Goal: Task Accomplishment & Management: Manage account settings

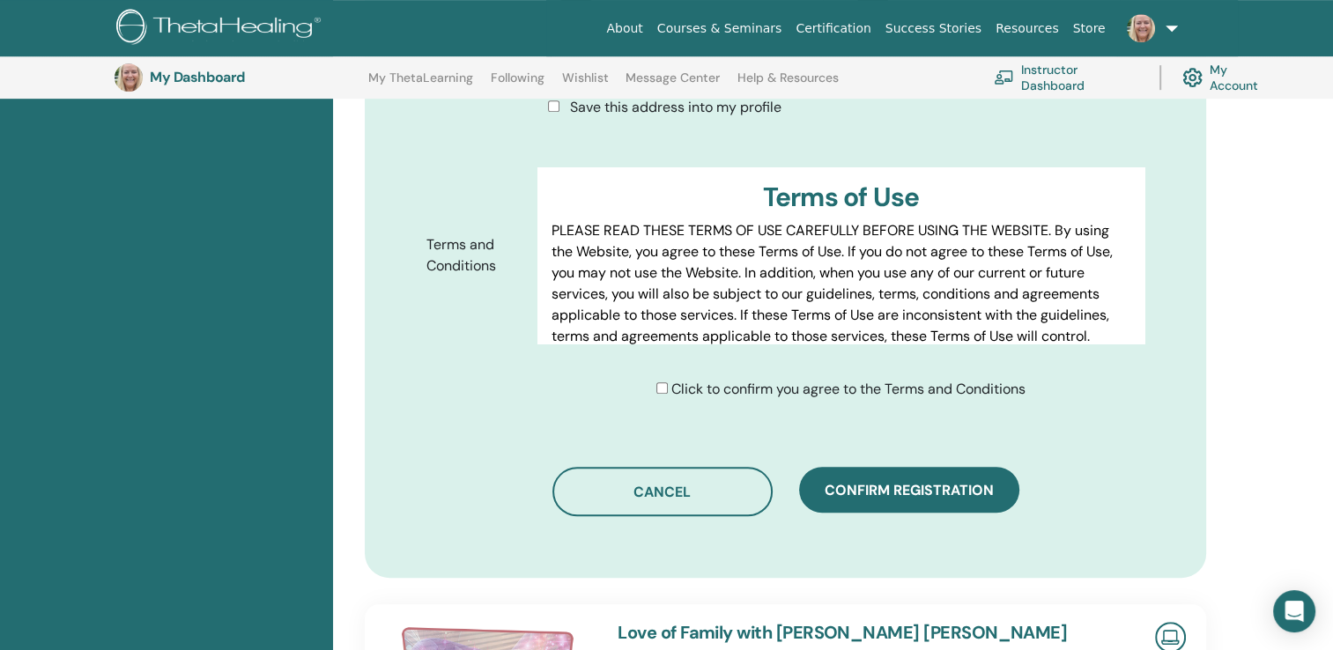
scroll to position [835, 0]
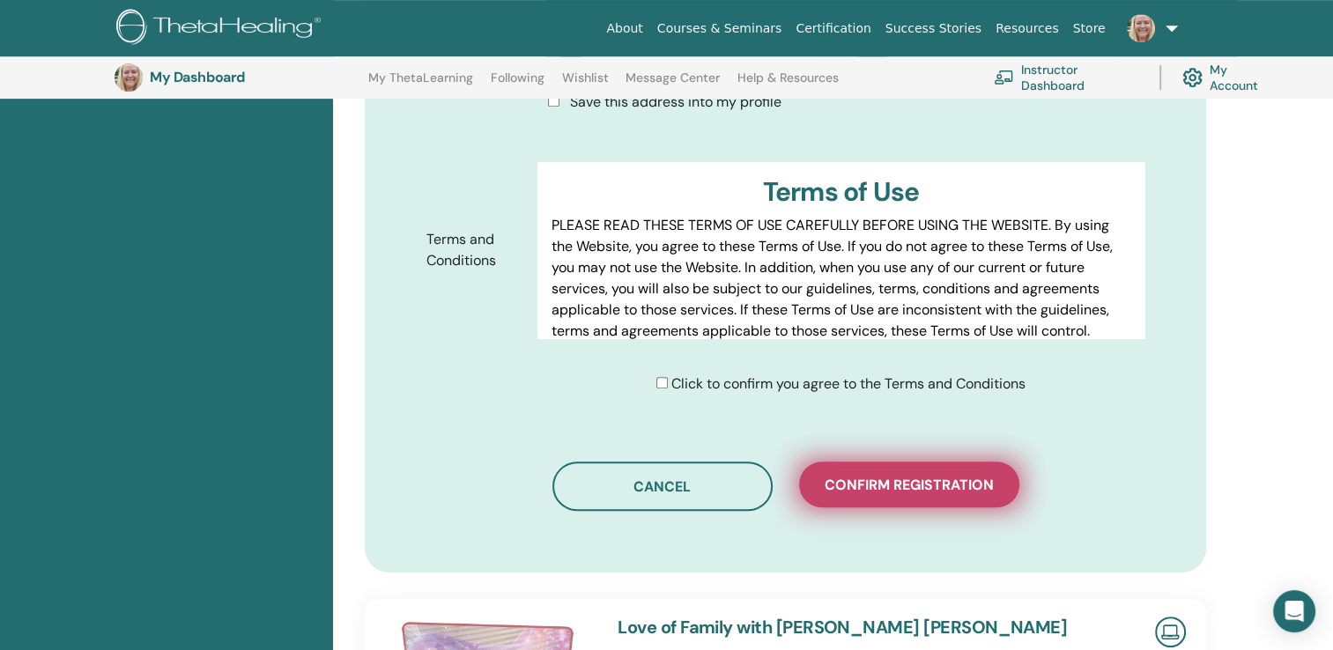
click at [899, 476] on span "Confirm registration" at bounding box center [909, 485] width 169 height 19
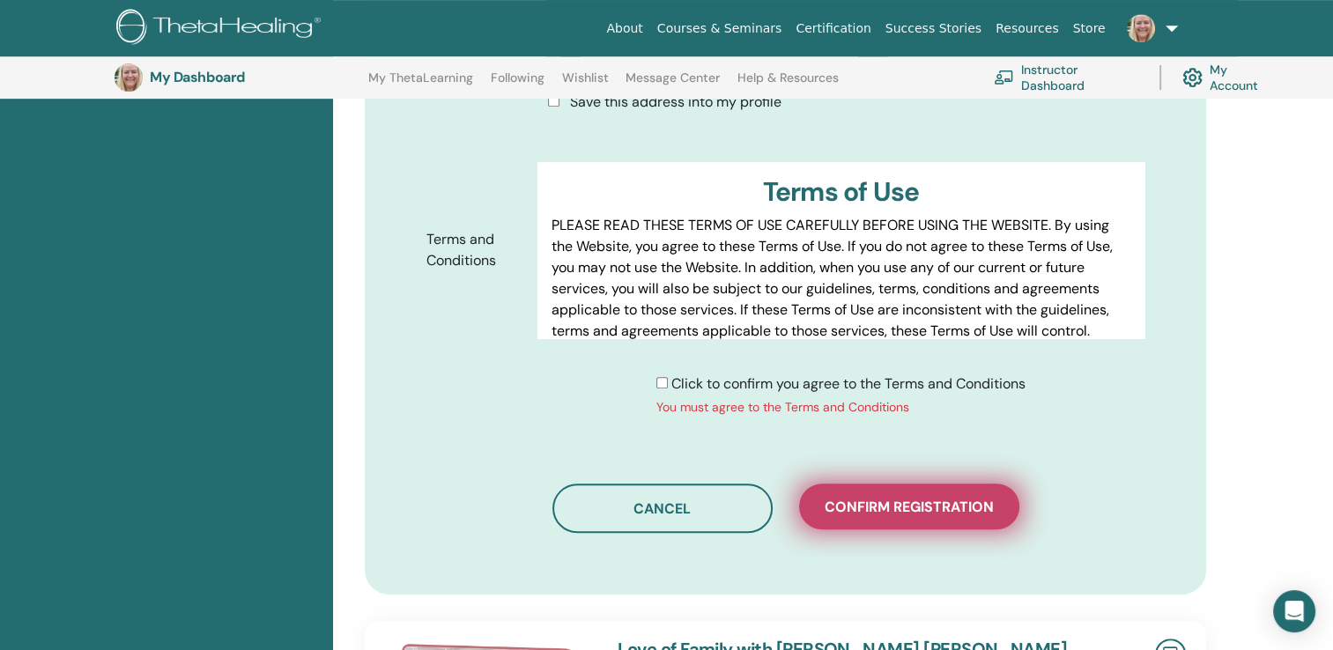
click at [899, 498] on span "Confirm registration" at bounding box center [909, 507] width 169 height 19
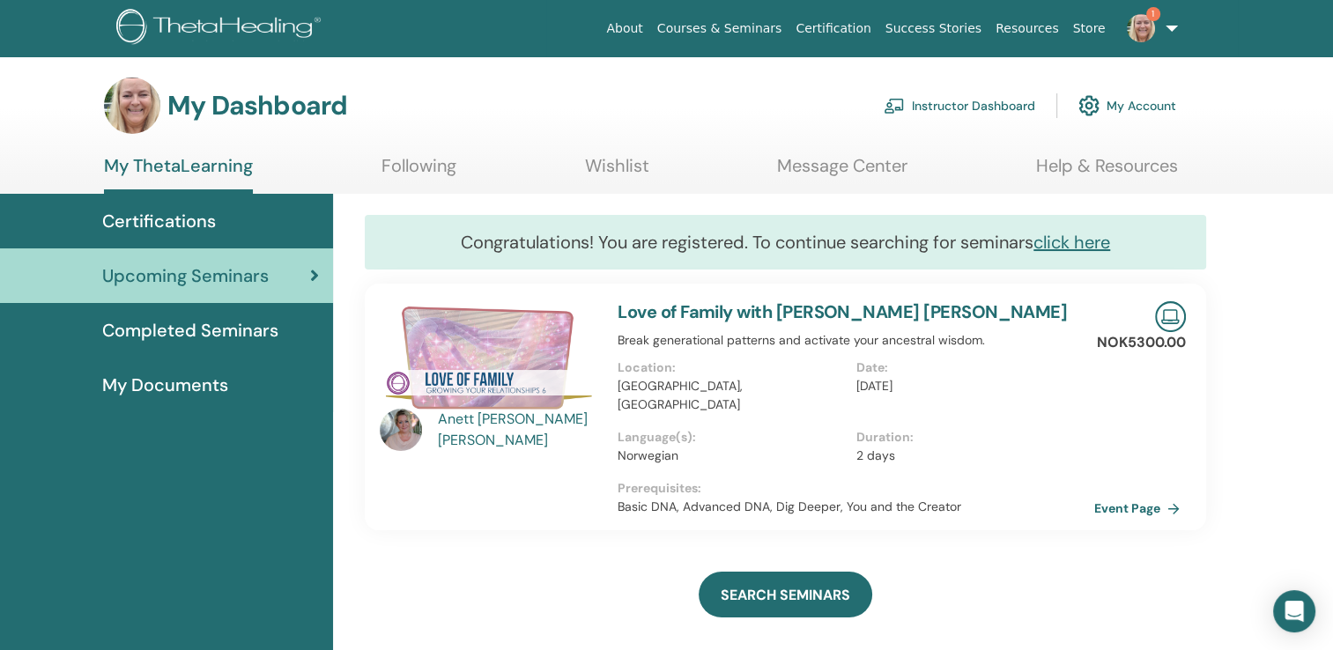
click at [1156, 25] on span "1" at bounding box center [1141, 27] width 42 height 14
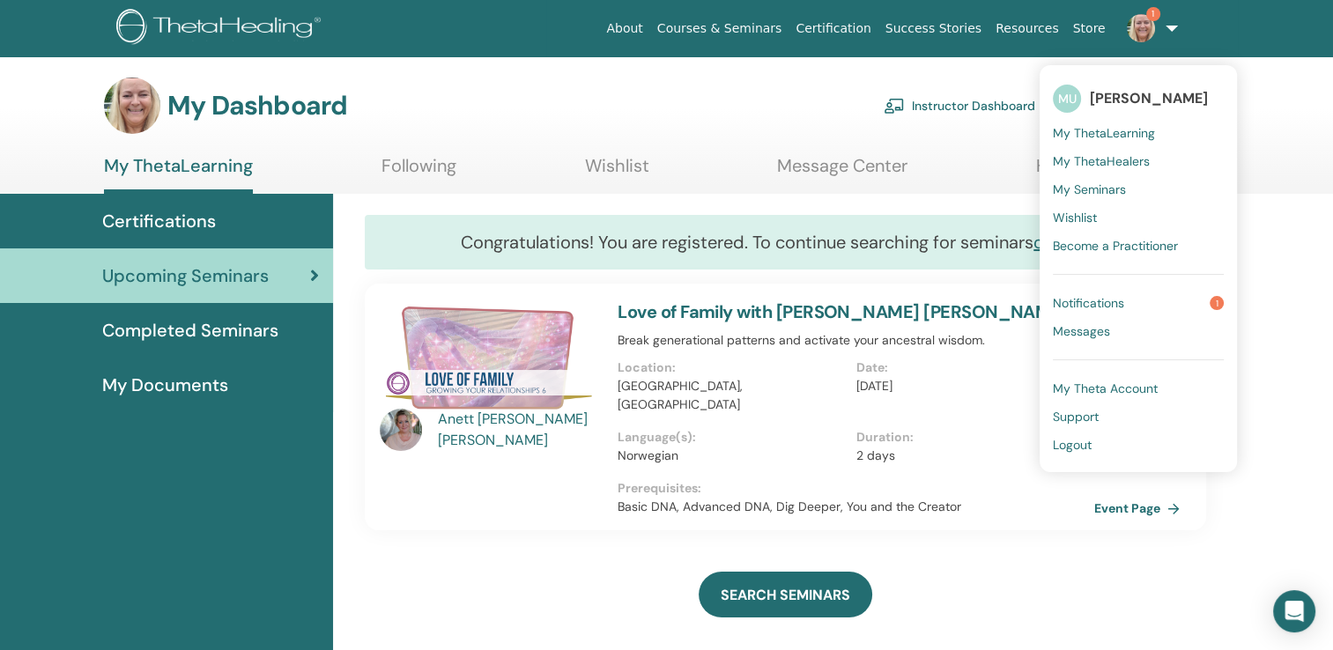
click at [1125, 302] on span "Notifications" at bounding box center [1088, 303] width 71 height 16
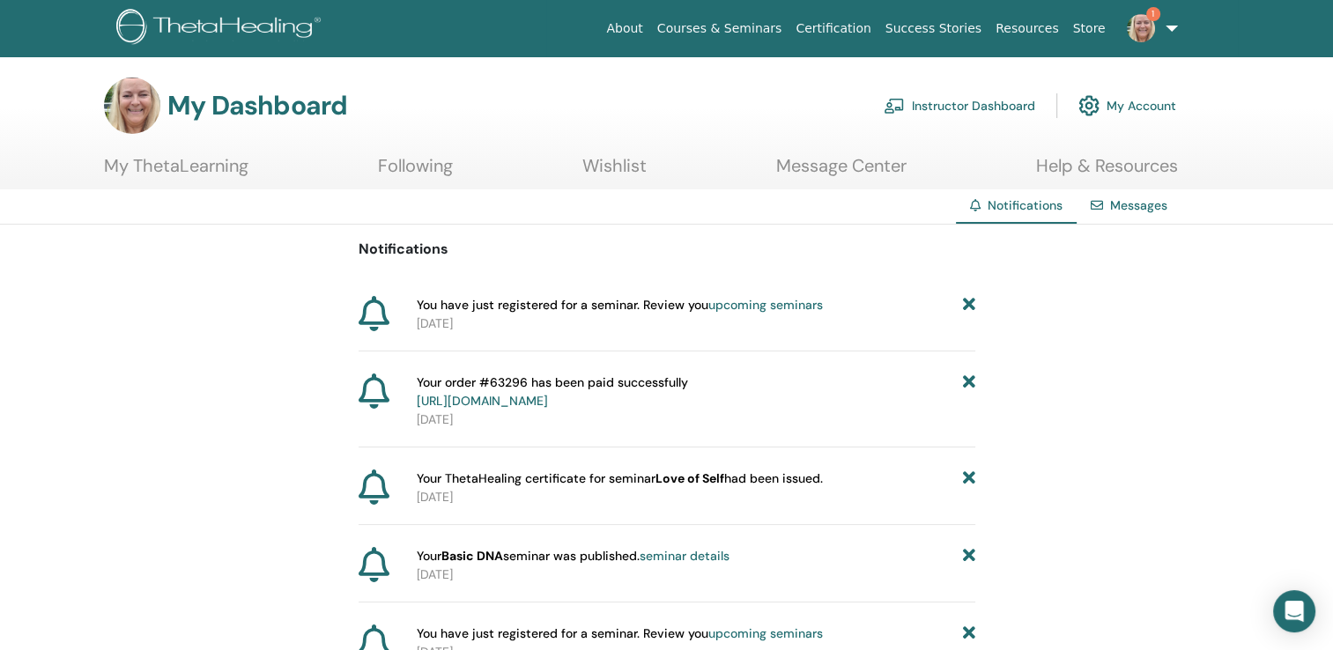
click at [677, 555] on link "seminar details" at bounding box center [685, 556] width 90 height 16
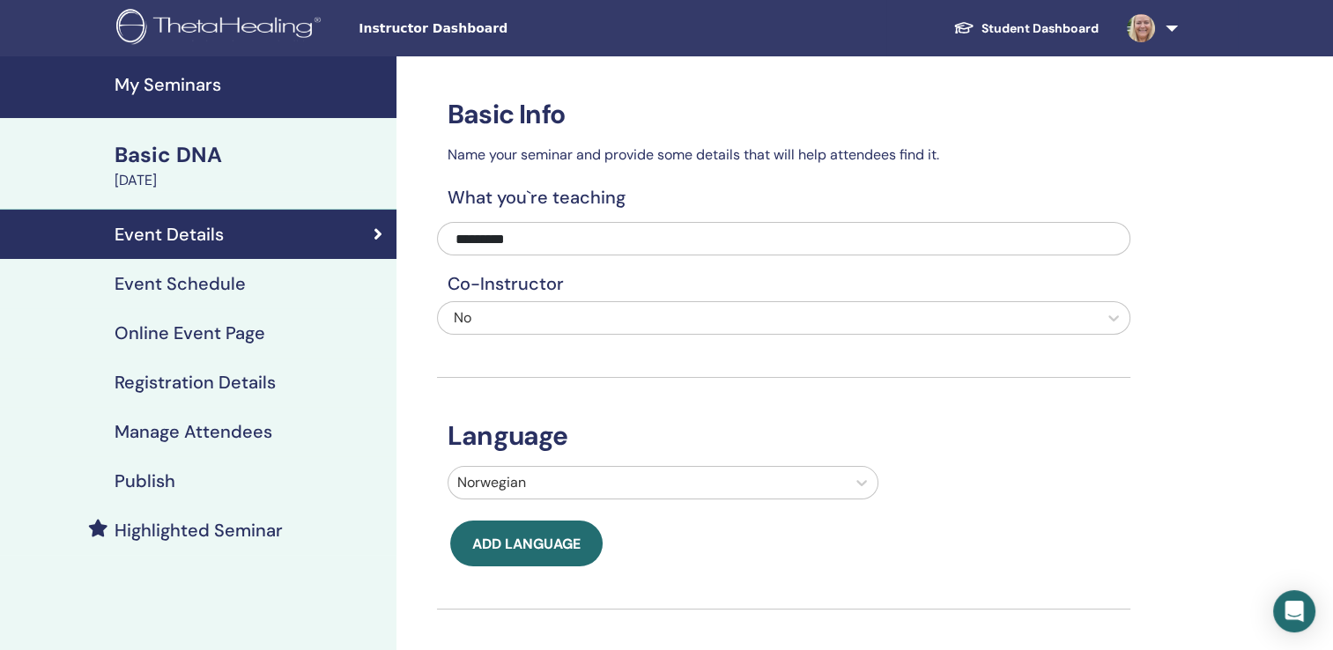
click at [206, 285] on h4 "Event Schedule" at bounding box center [180, 283] width 131 height 21
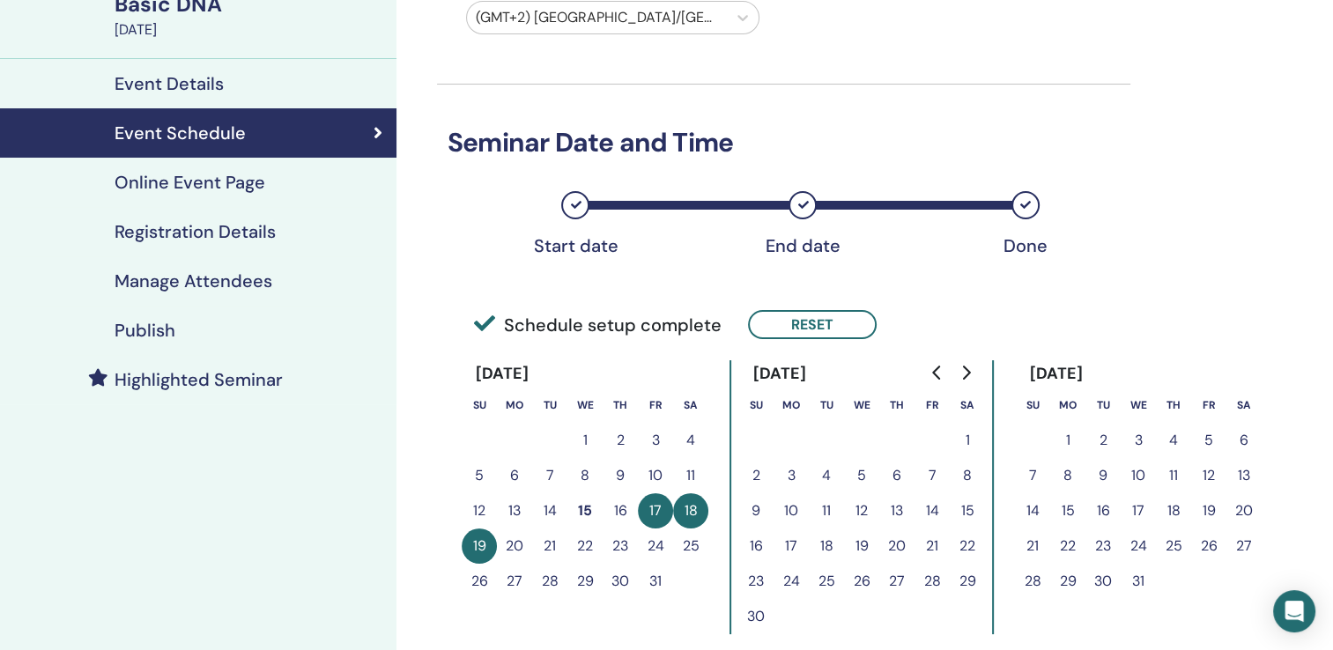
scroll to position [115, 0]
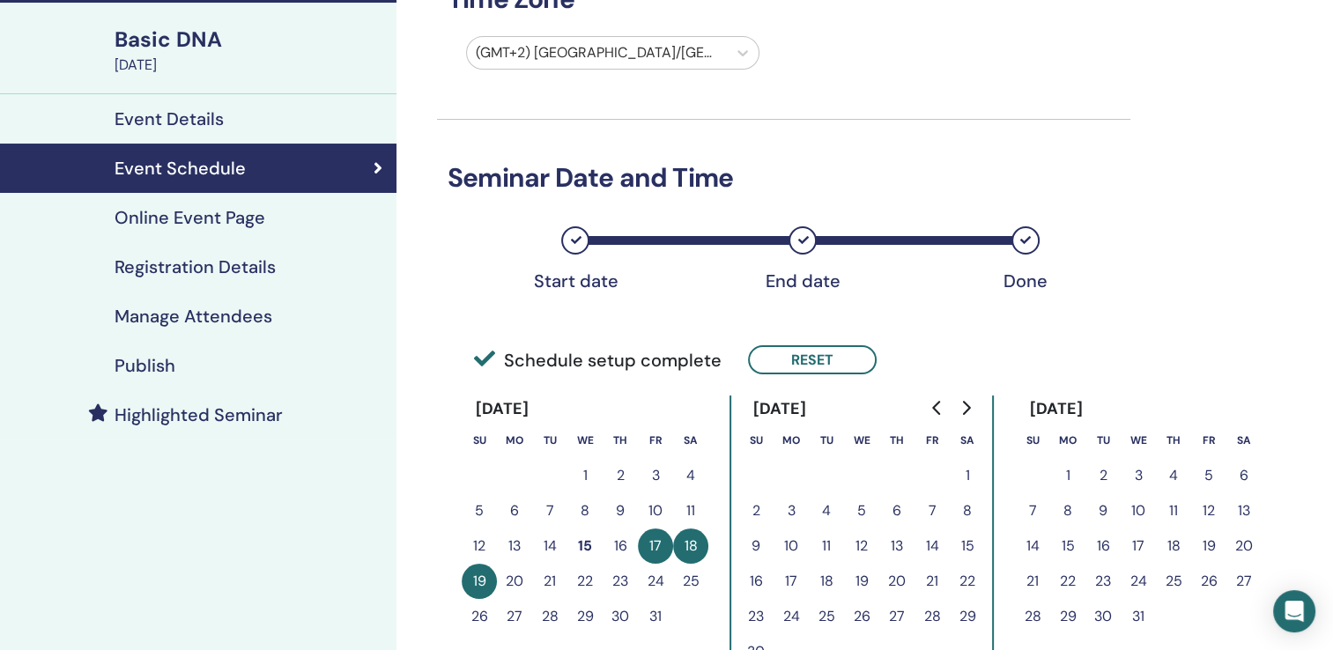
click at [236, 270] on h4 "Registration Details" at bounding box center [195, 266] width 161 height 21
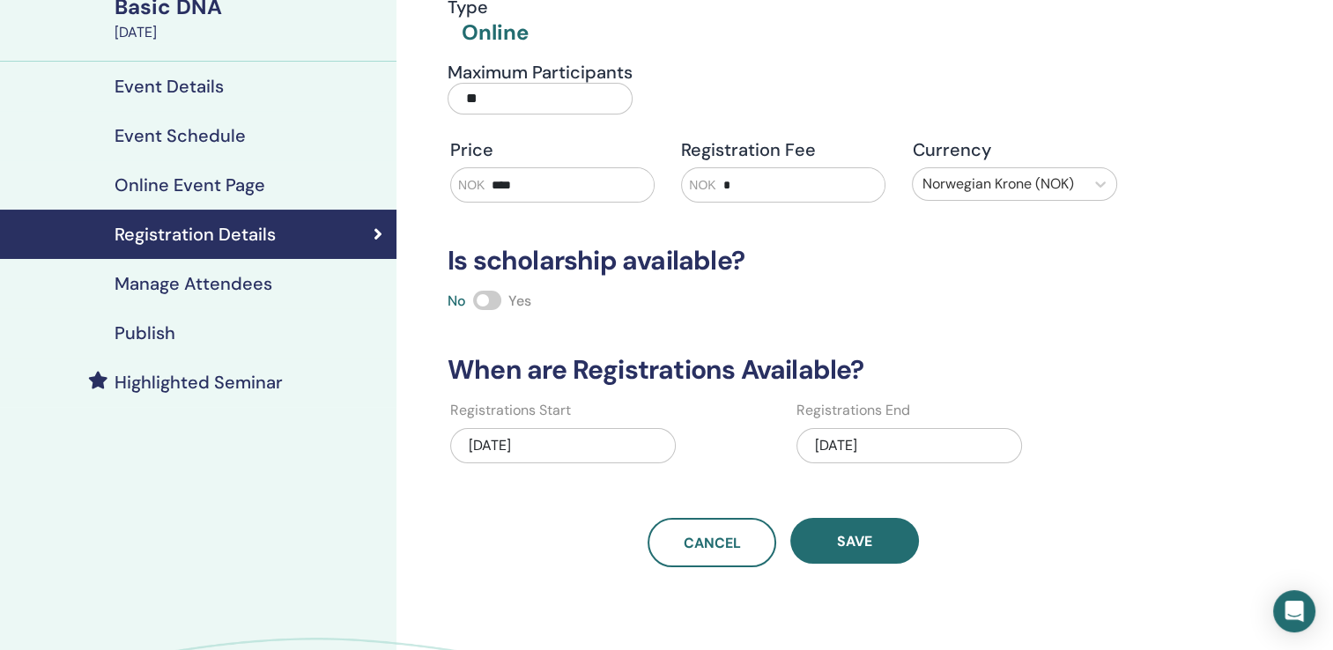
scroll to position [204, 0]
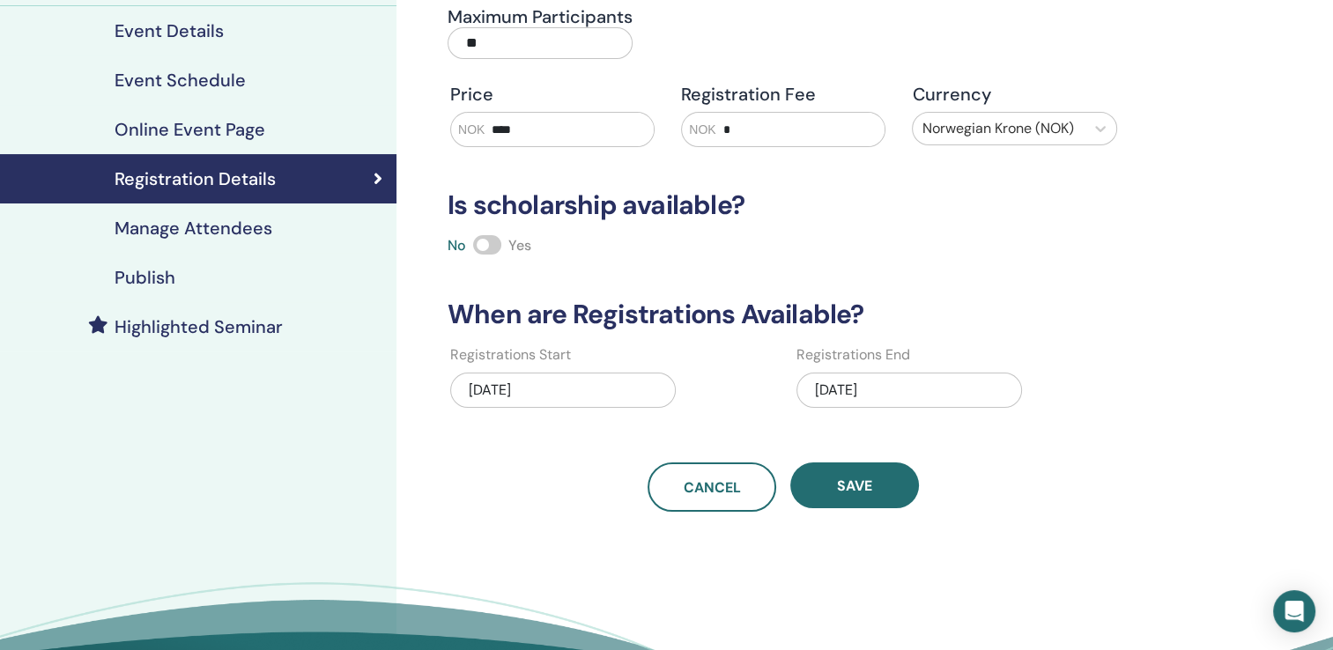
click at [208, 229] on h4 "Manage Attendees" at bounding box center [194, 228] width 158 height 21
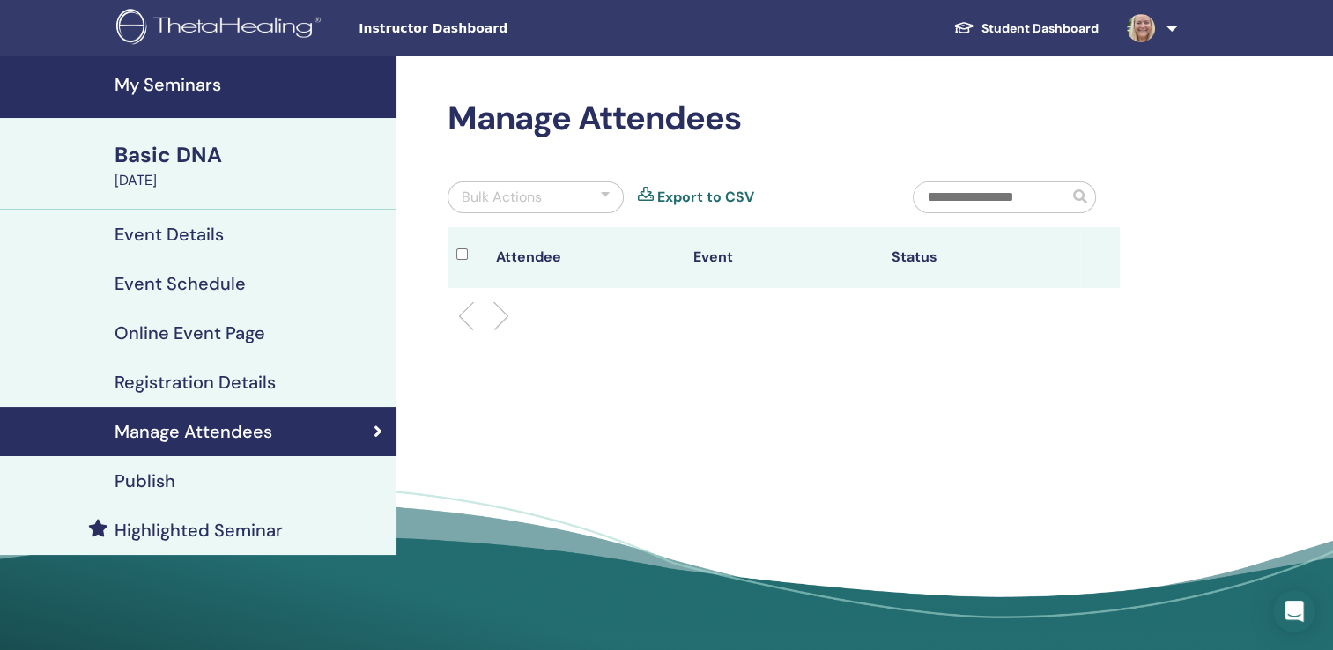
click at [153, 483] on h4 "Publish" at bounding box center [145, 481] width 61 height 21
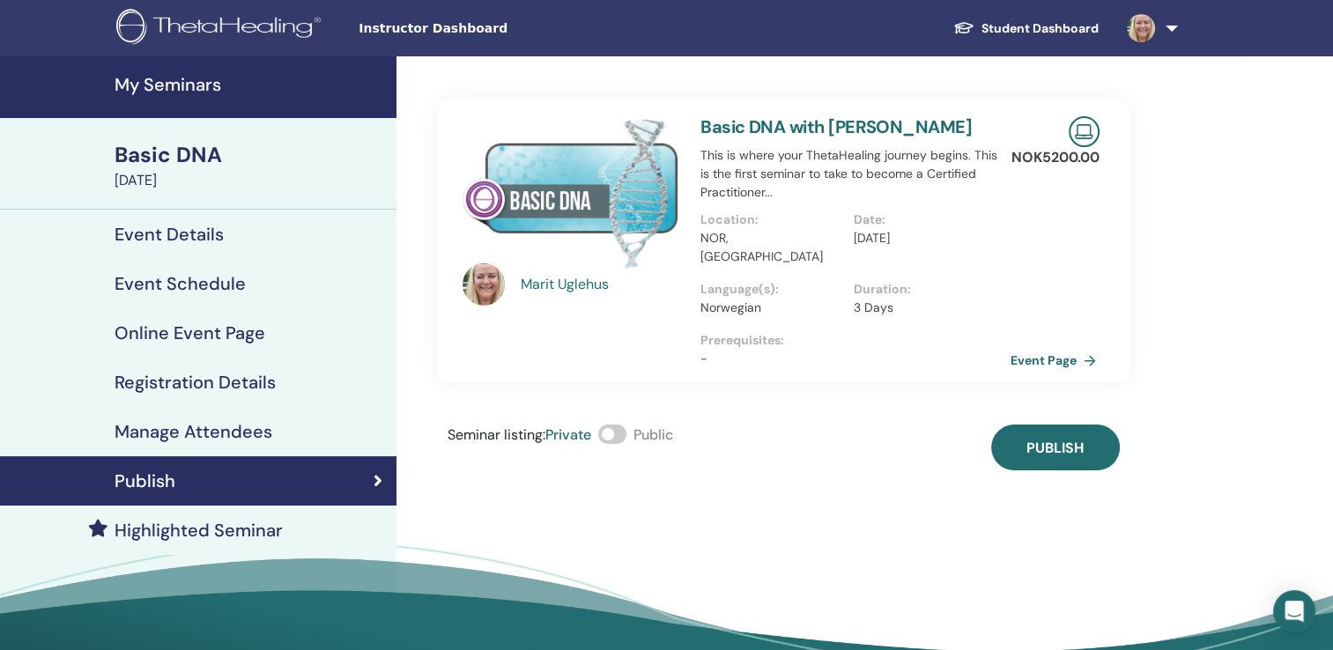
click at [1043, 347] on link "Event Page" at bounding box center [1057, 360] width 93 height 26
click at [236, 527] on h4 "Highlighted Seminar" at bounding box center [199, 530] width 168 height 21
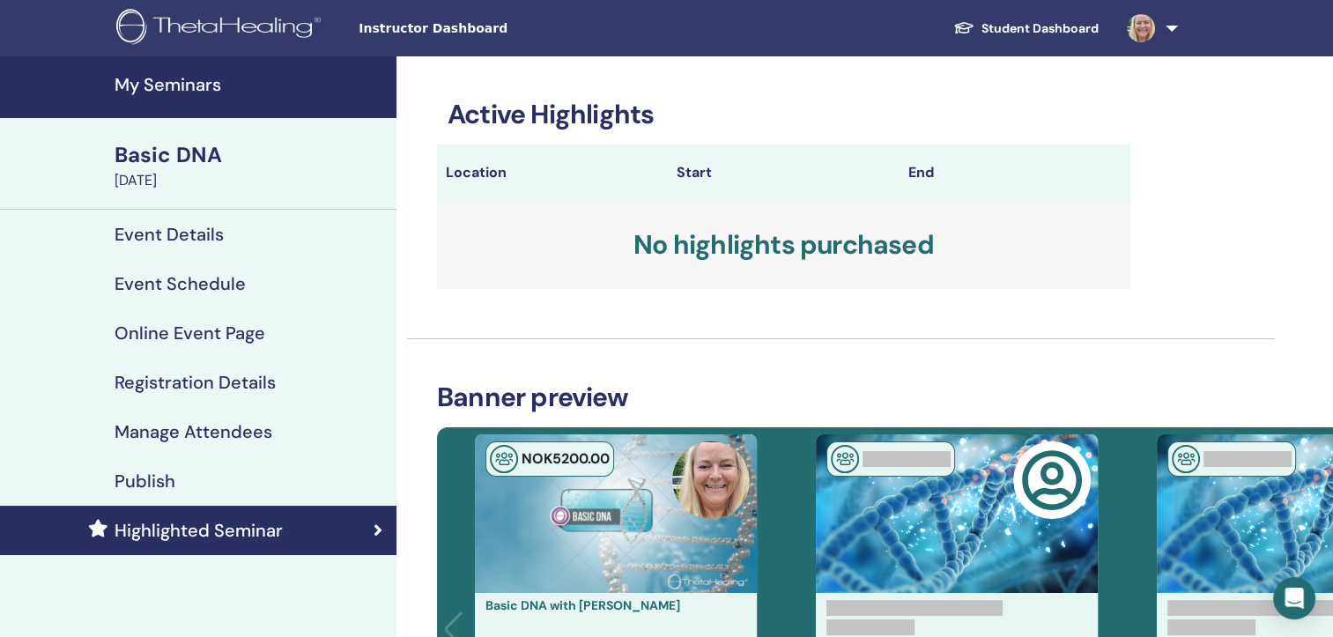
click at [1170, 23] on link at bounding box center [1149, 28] width 72 height 56
